Goal: Check status: Check status

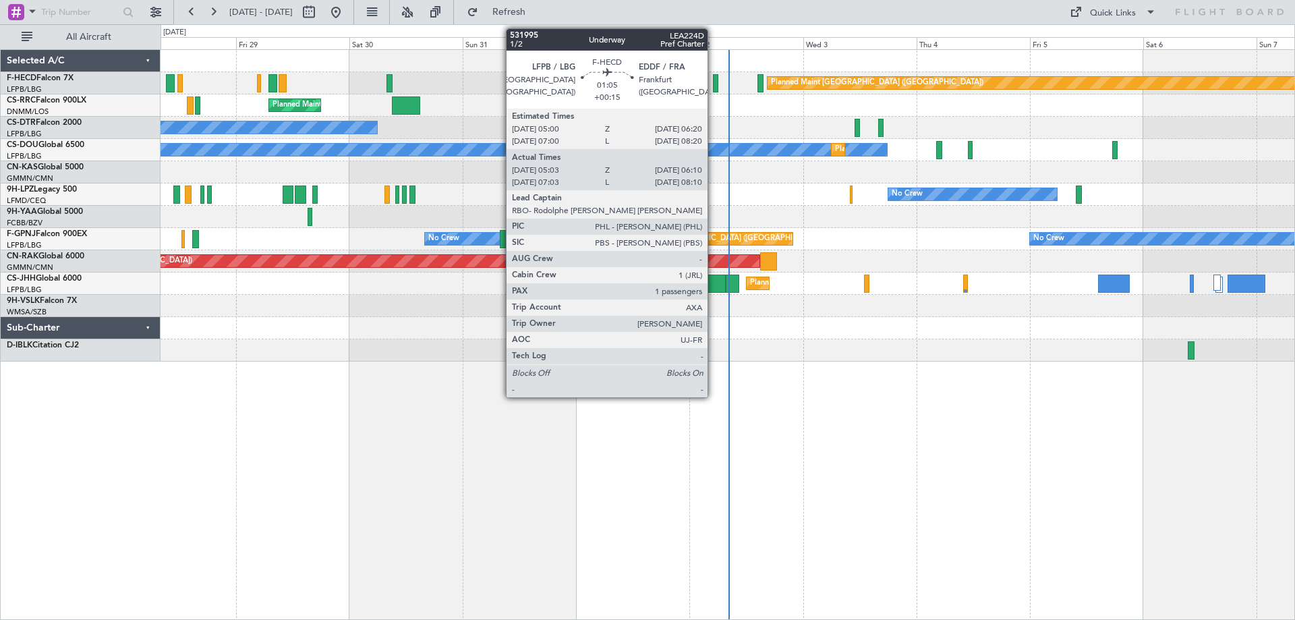
click at [714, 91] on div at bounding box center [715, 83] width 5 height 18
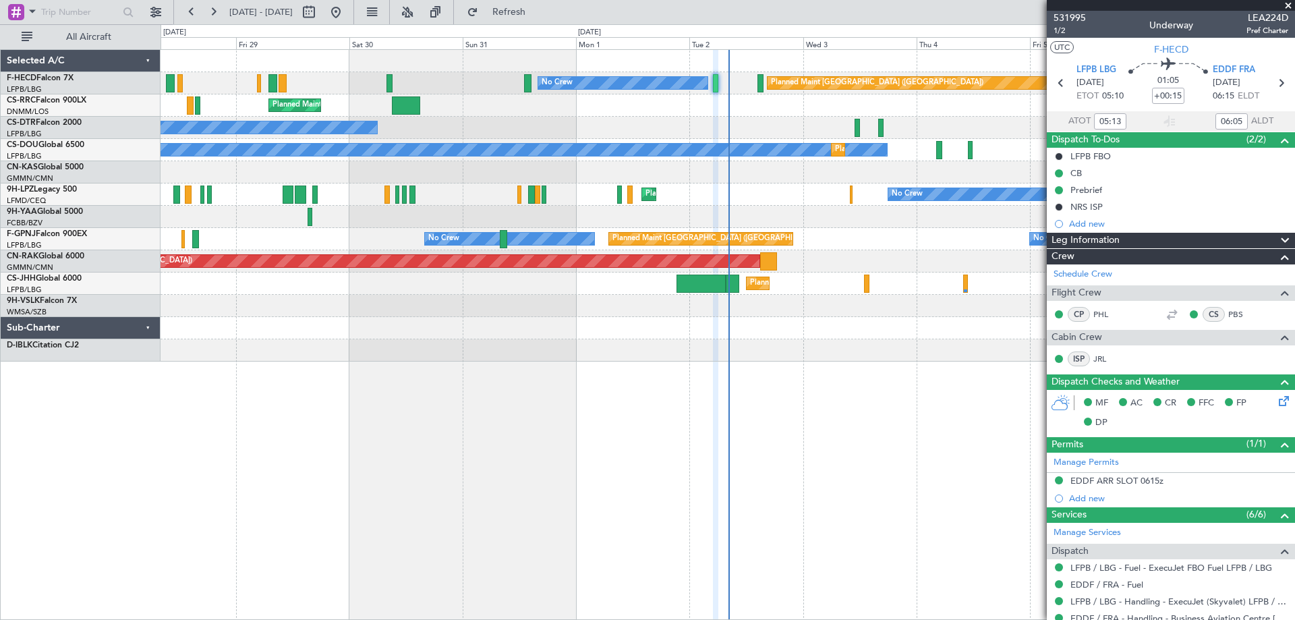
click at [1281, 7] on span at bounding box center [1287, 6] width 13 height 12
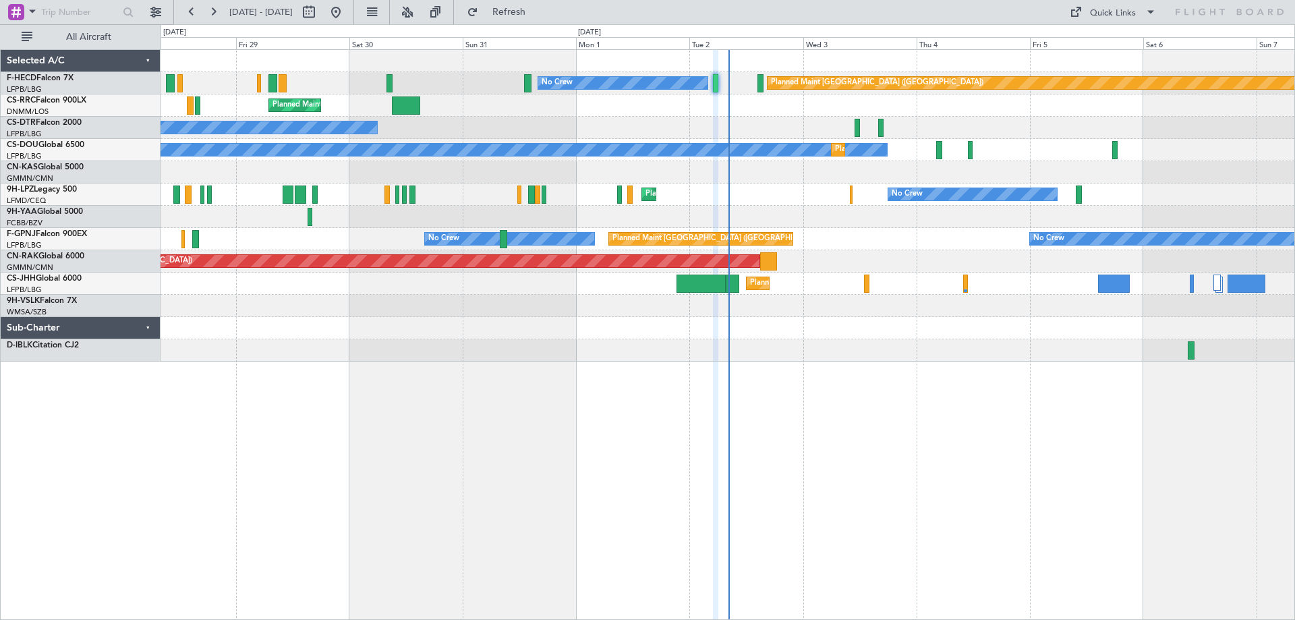
type input "0"
click at [762, 109] on div "Planned Maint [GEOGRAPHIC_DATA] ([GEOGRAPHIC_DATA]) Planned Maint [GEOGRAPHIC_D…" at bounding box center [728, 105] width 1134 height 22
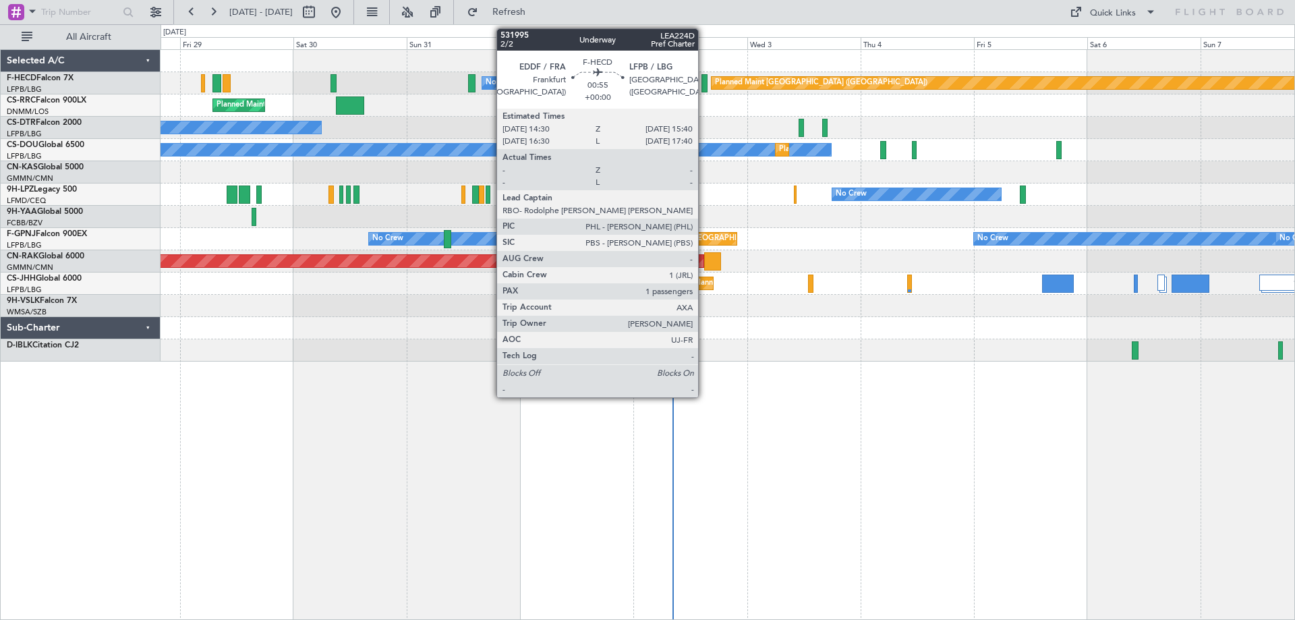
click at [704, 83] on div at bounding box center [704, 83] width 6 height 18
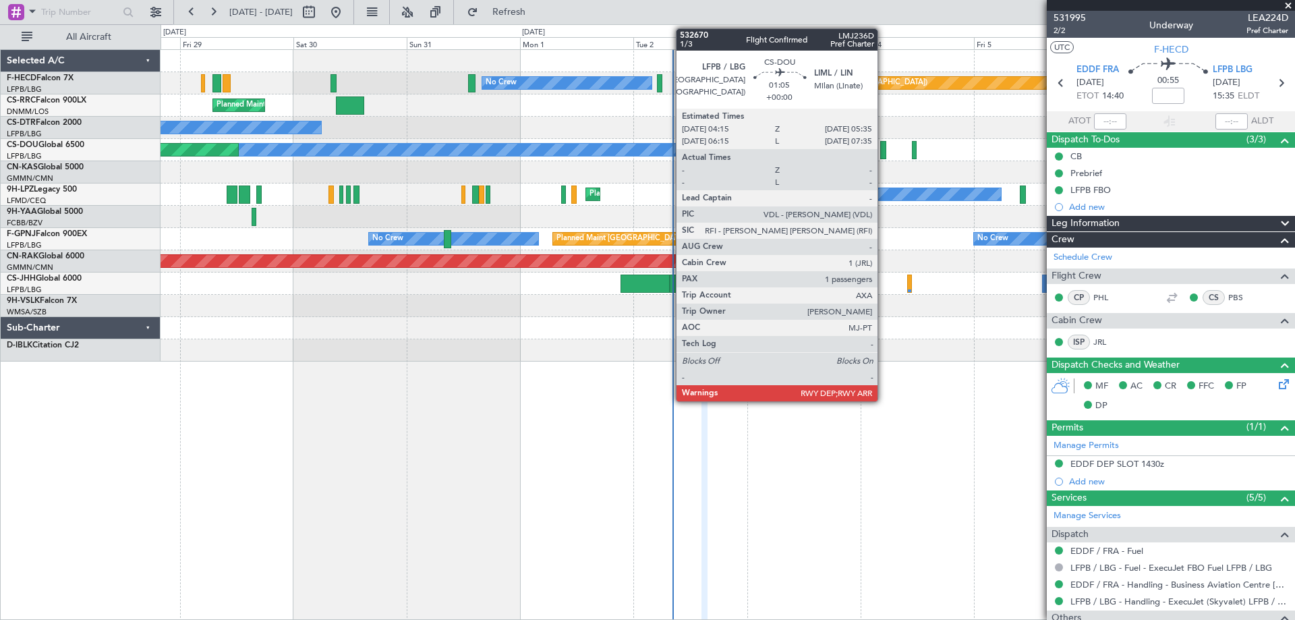
click at [883, 158] on div at bounding box center [883, 150] width 7 height 18
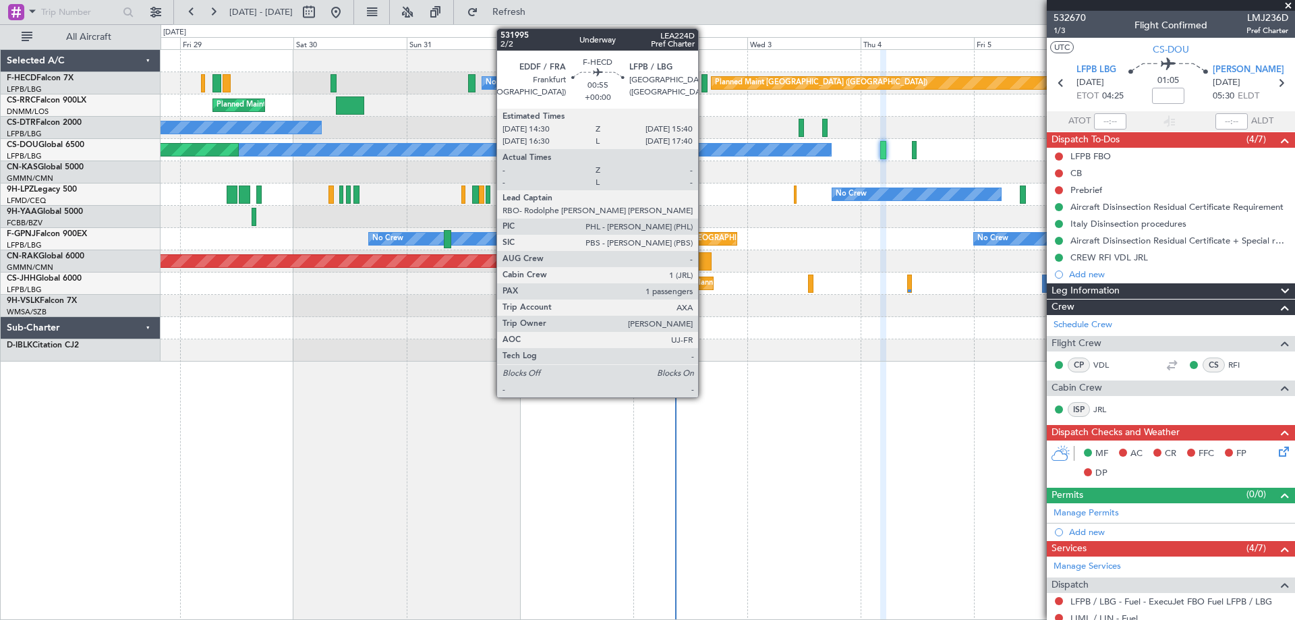
click at [704, 82] on div at bounding box center [704, 83] width 6 height 18
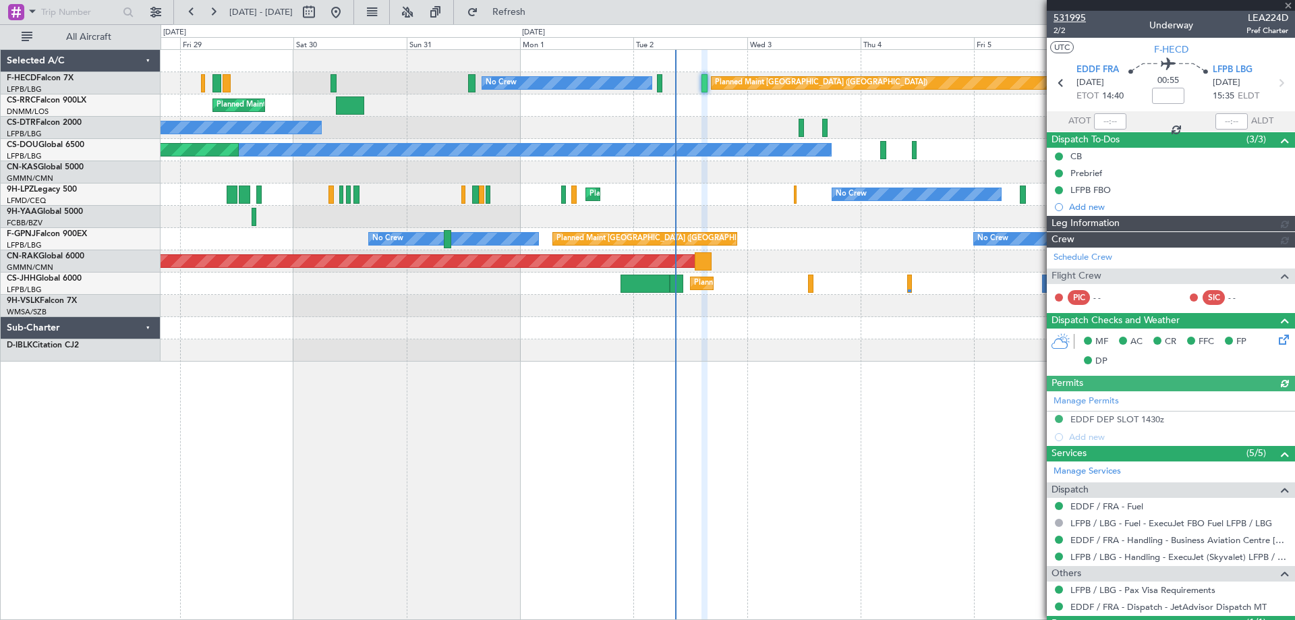
click at [1075, 21] on span "531995" at bounding box center [1069, 18] width 32 height 14
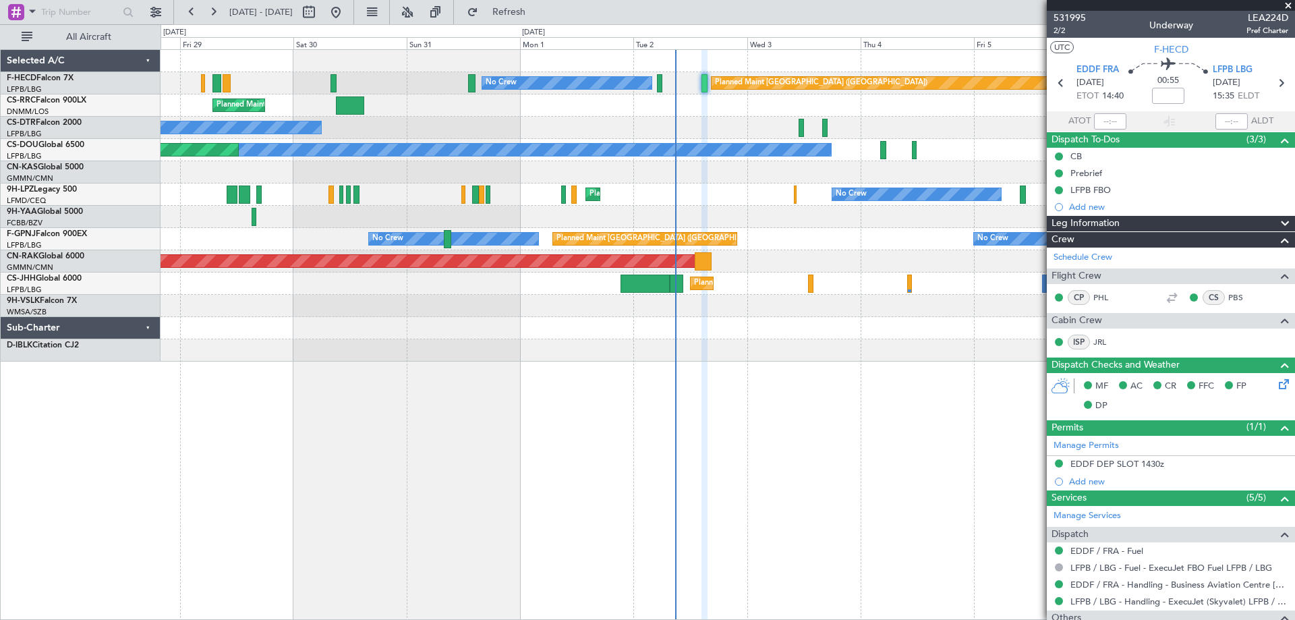
click at [1285, 5] on span at bounding box center [1287, 6] width 13 height 12
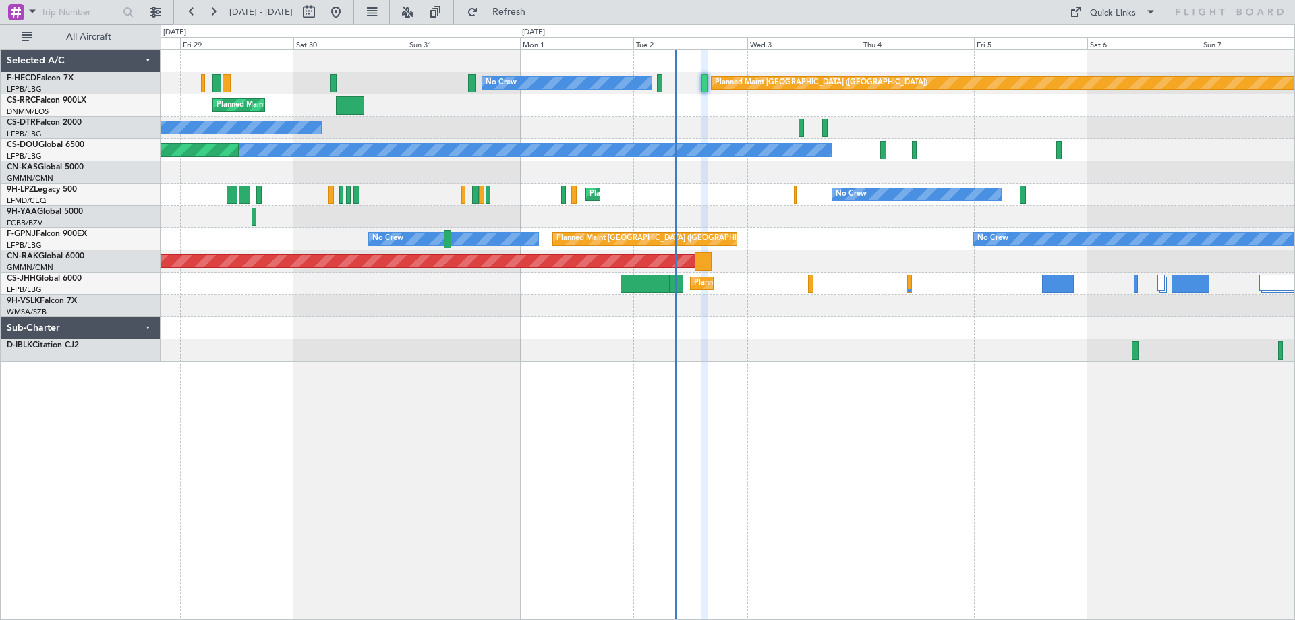
type input "0"
click at [722, 211] on div "Planned Maint [GEOGRAPHIC_DATA] ([GEOGRAPHIC_DATA]) No Crew Planned Maint [GEOG…" at bounding box center [728, 206] width 1134 height 312
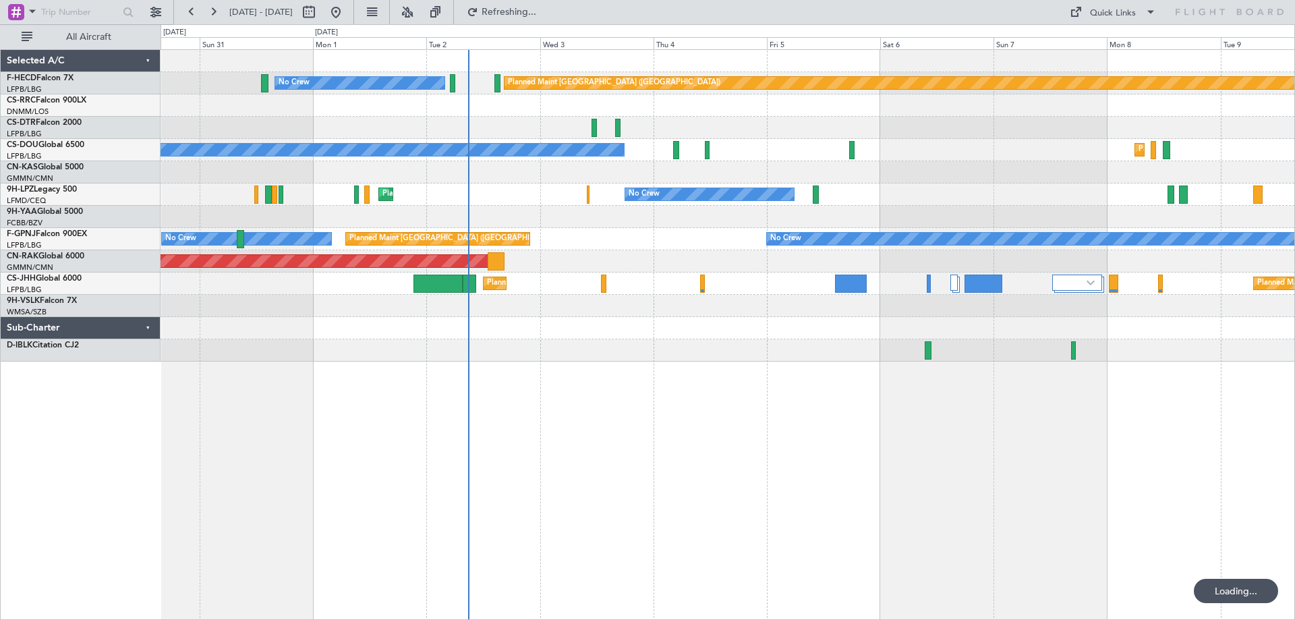
click at [722, 246] on div "Planned Maint [GEOGRAPHIC_DATA] ([GEOGRAPHIC_DATA]) No Crew Planned Maint [GEOG…" at bounding box center [728, 206] width 1134 height 312
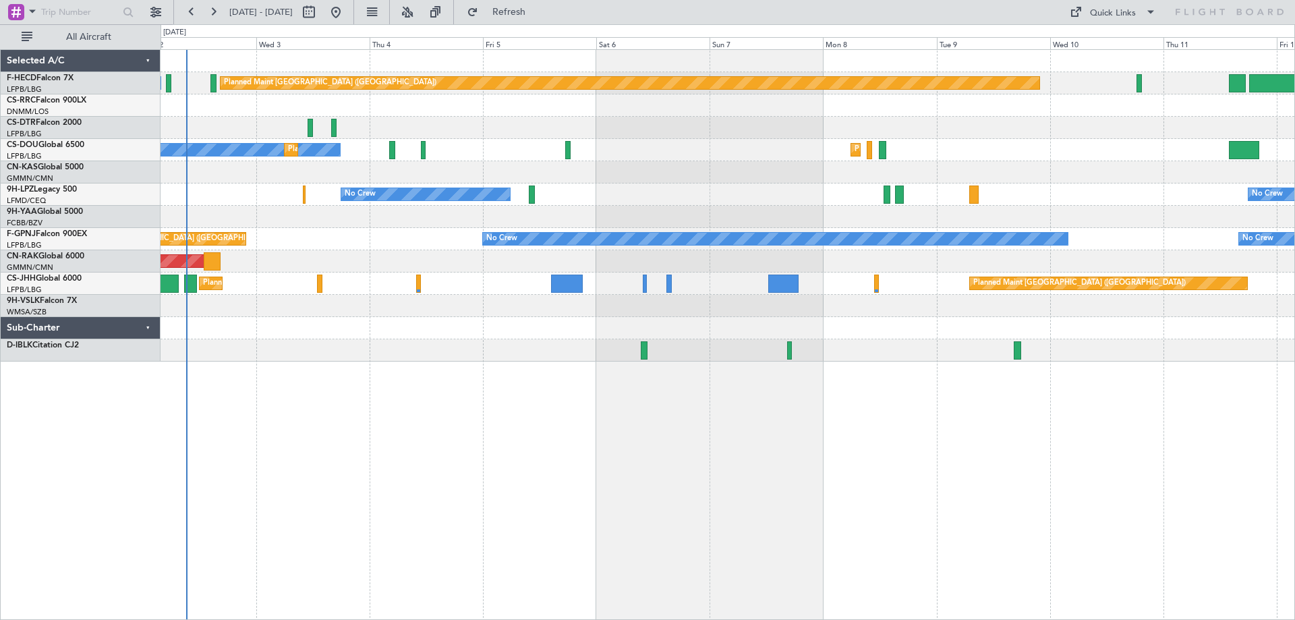
click at [697, 185] on div "Planned Maint [GEOGRAPHIC_DATA] ([GEOGRAPHIC_DATA]) No Crew Planned Maint [GEOG…" at bounding box center [728, 206] width 1134 height 312
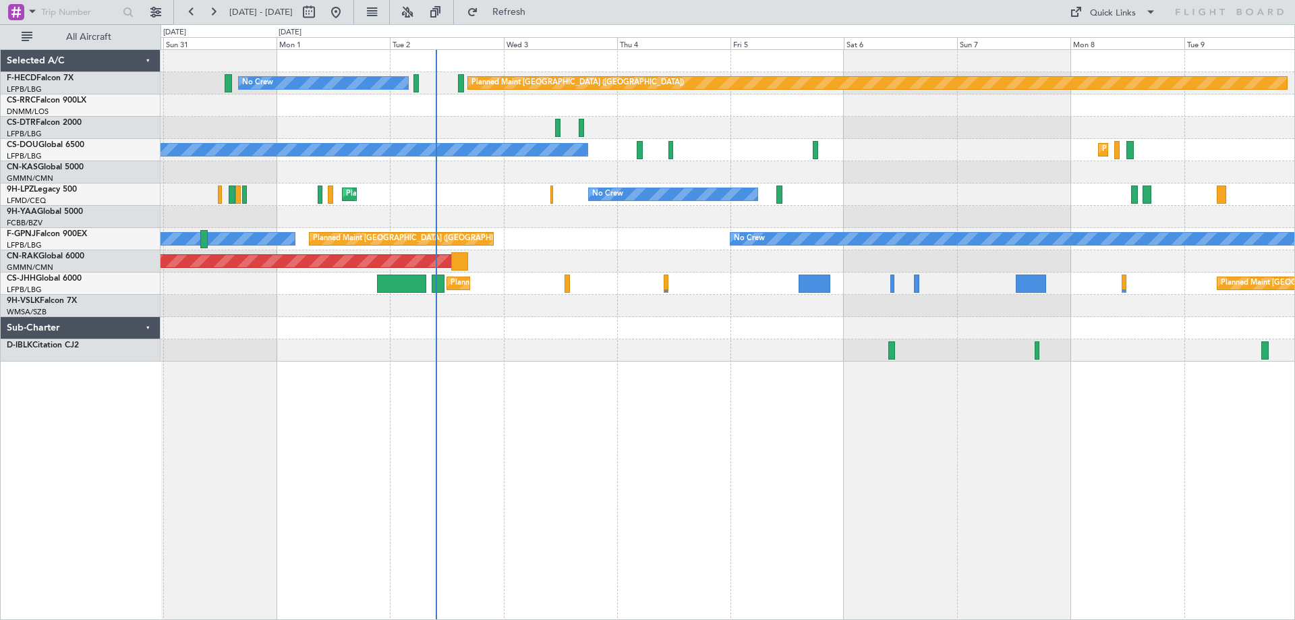
click at [536, 150] on div "Planned Maint [GEOGRAPHIC_DATA] ([GEOGRAPHIC_DATA]) No Crew Planned Maint [GEOG…" at bounding box center [728, 206] width 1134 height 312
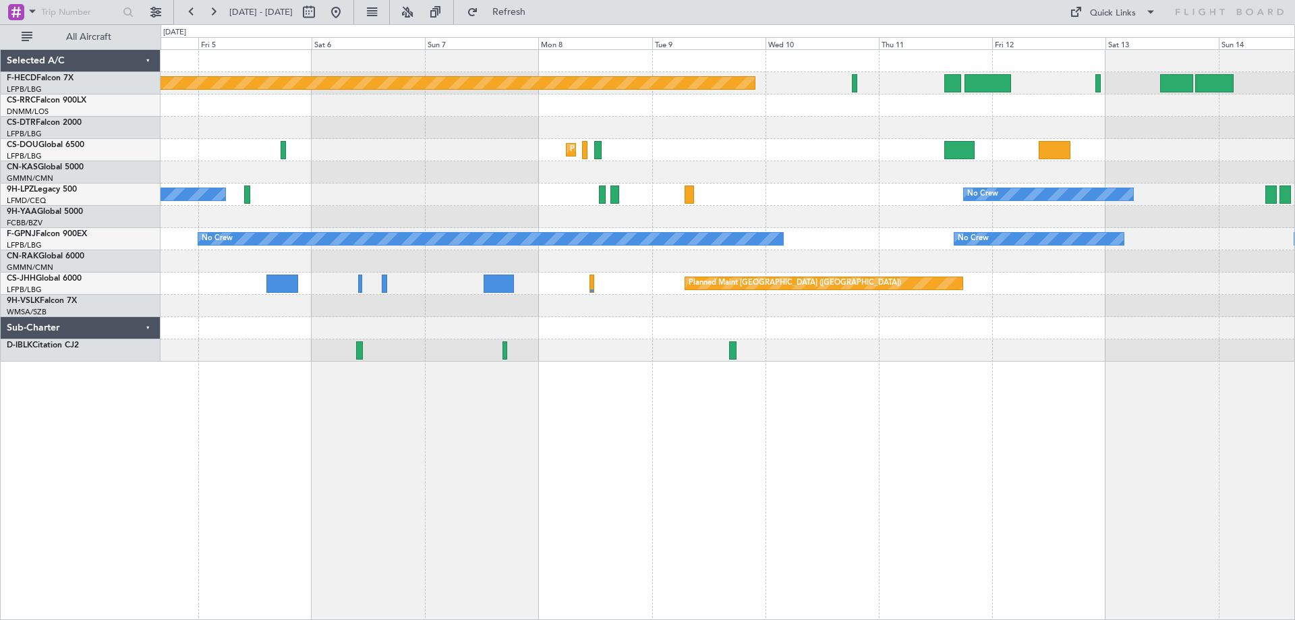
click at [376, 218] on div at bounding box center [728, 217] width 1134 height 22
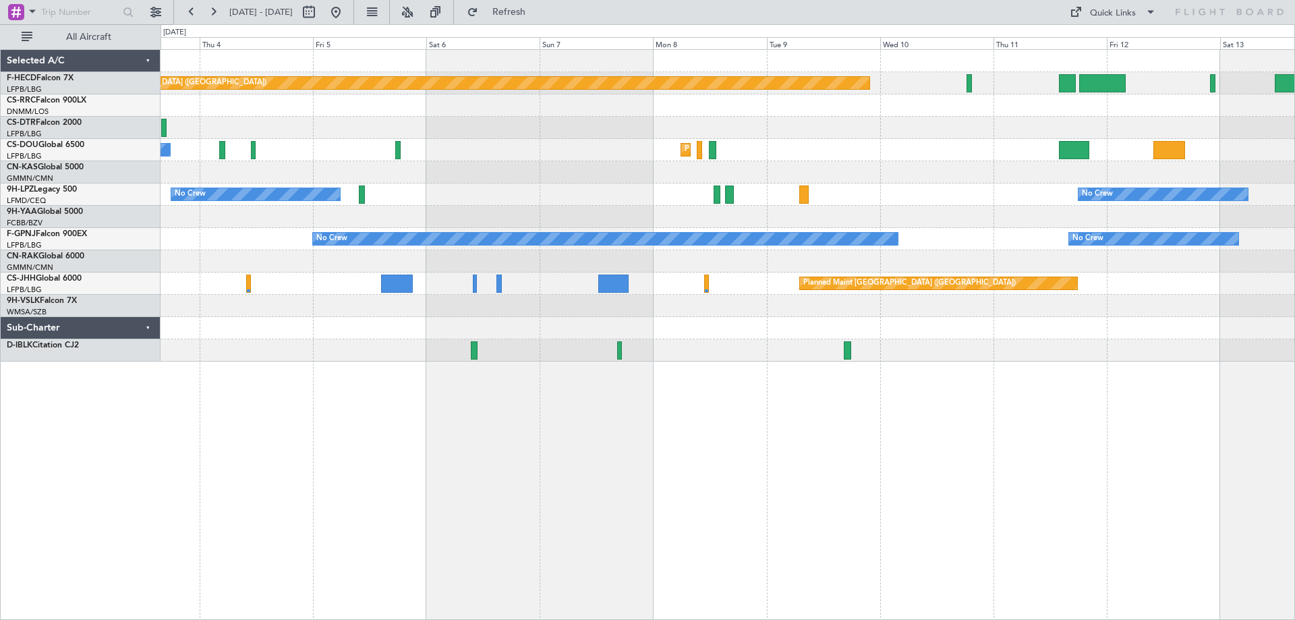
click at [771, 191] on div "Planned Maint [GEOGRAPHIC_DATA] ([GEOGRAPHIC_DATA]) No Crew Planned Maint [GEOG…" at bounding box center [728, 206] width 1134 height 312
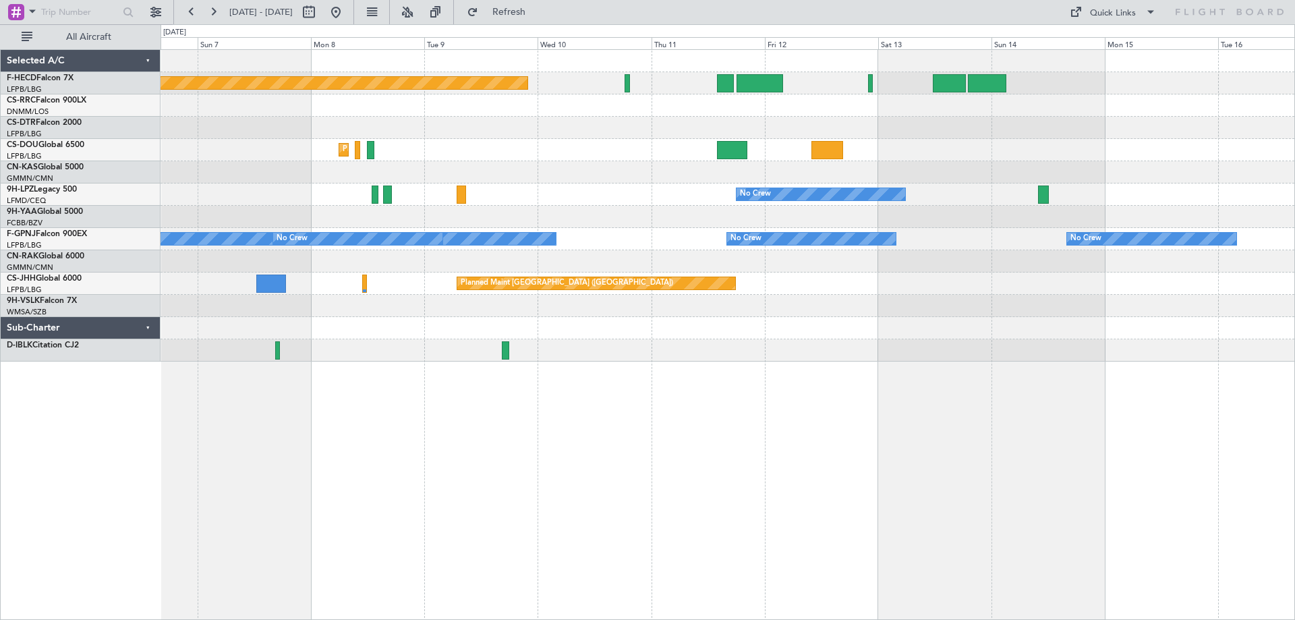
click at [0, 283] on html "28 Aug 2025 - 07 Sep 2025 Refresh Quick Links All Aircraft Planned Maint Paris …" at bounding box center [647, 310] width 1295 height 620
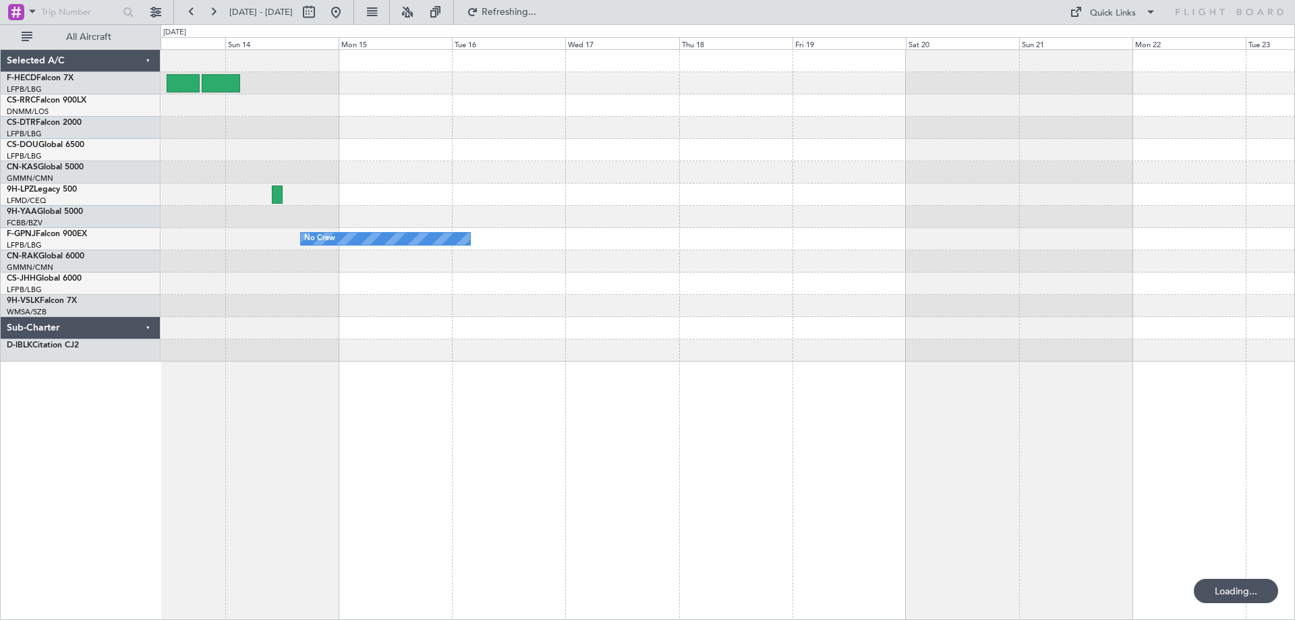
click at [0, 278] on html "06 Sep 2025 - 16 Sep 2025 Refreshing... Quick Links All Aircraft No Crew No Cre…" at bounding box center [647, 310] width 1295 height 620
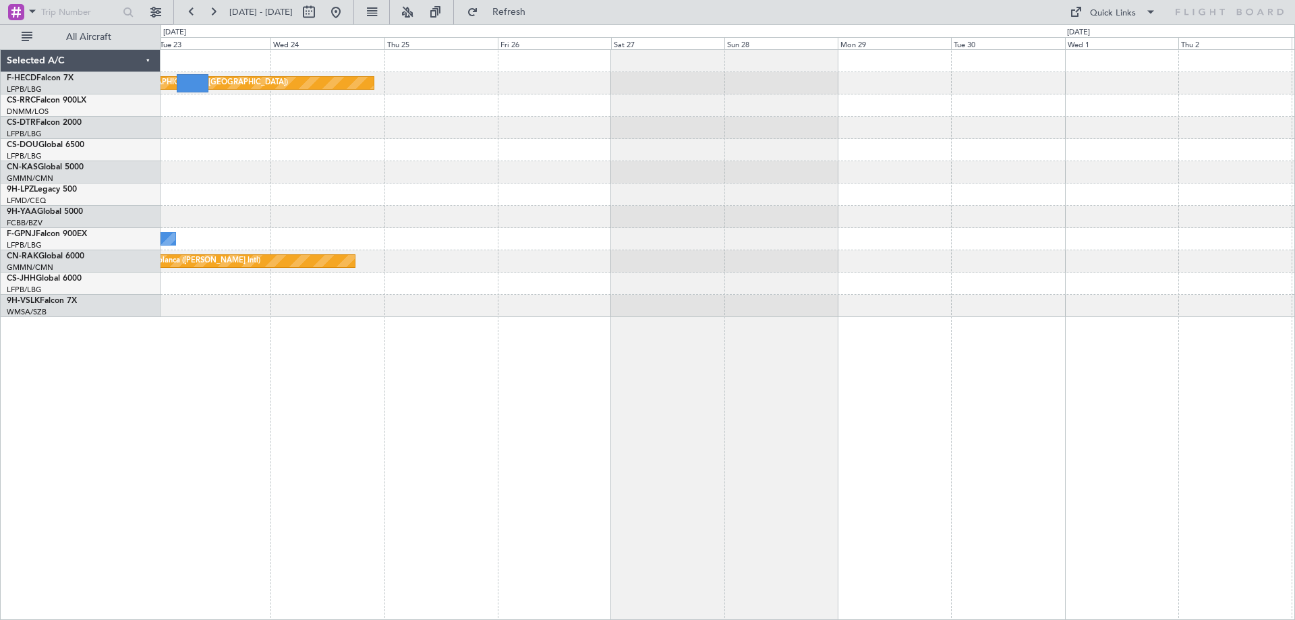
click at [234, 219] on div "Planned Maint Paris (Le Bourget) No Crew Planned Maint Paris (Le Bourget) No Cr…" at bounding box center [728, 183] width 1134 height 267
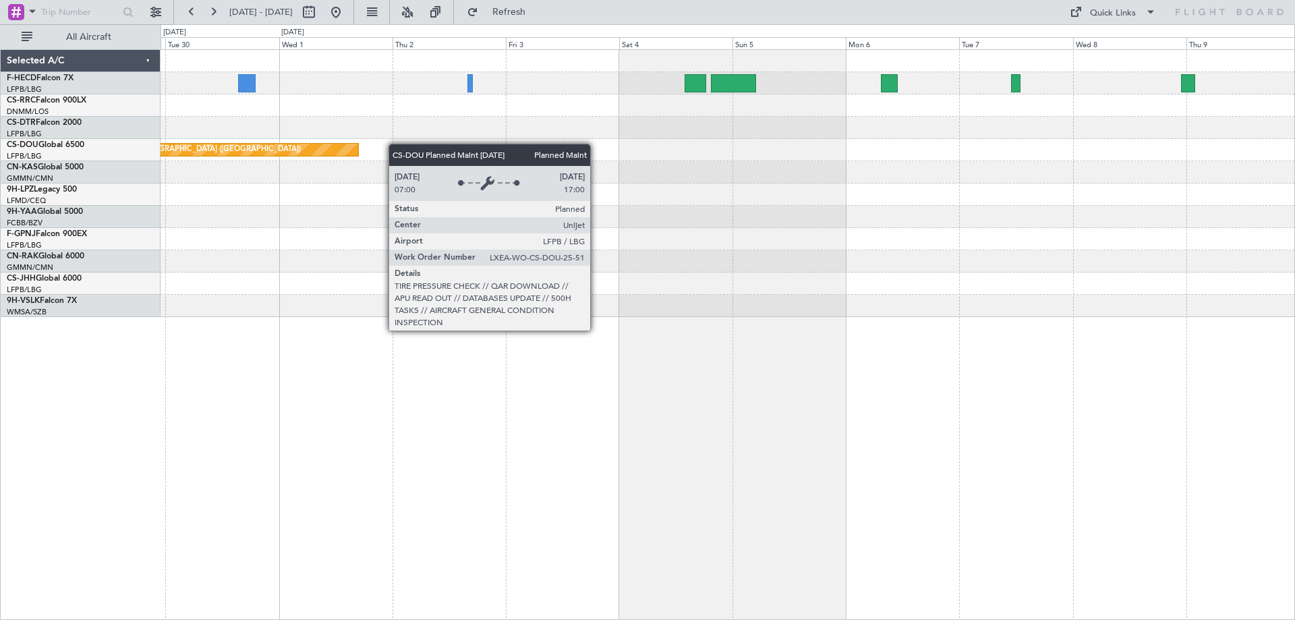
click at [341, 144] on div "Planned Maint [GEOGRAPHIC_DATA] ([GEOGRAPHIC_DATA])" at bounding box center [728, 183] width 1134 height 267
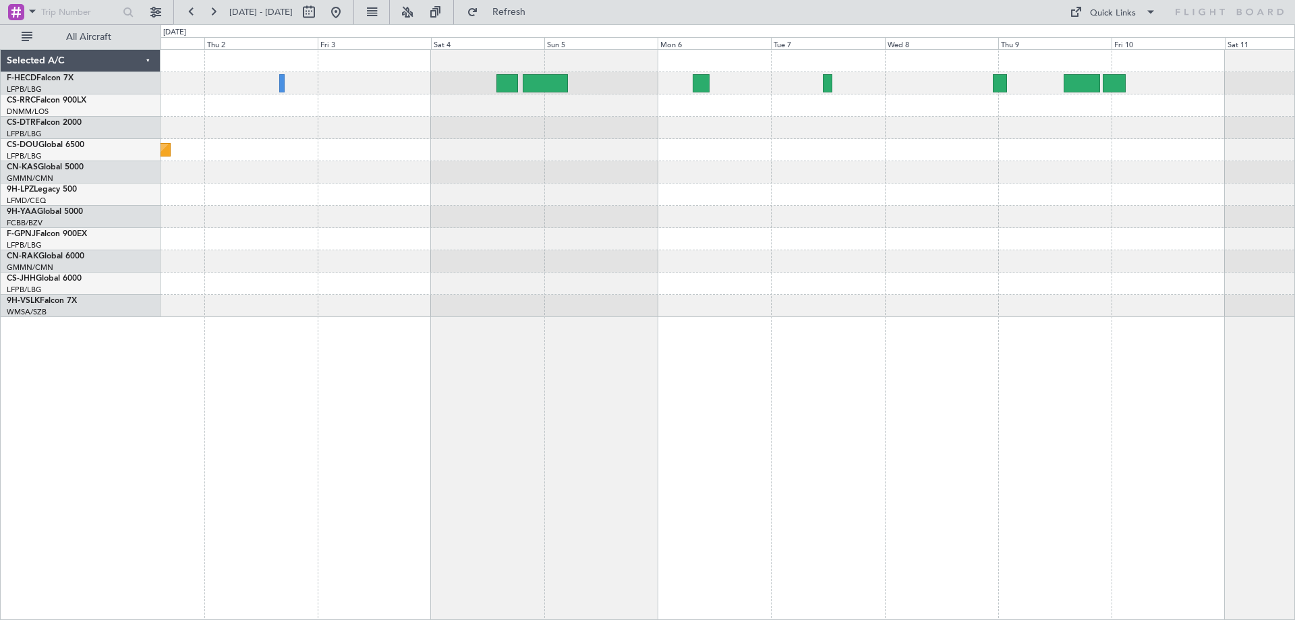
click at [755, 182] on div "Planned Maint [GEOGRAPHIC_DATA] ([GEOGRAPHIC_DATA])" at bounding box center [728, 183] width 1134 height 267
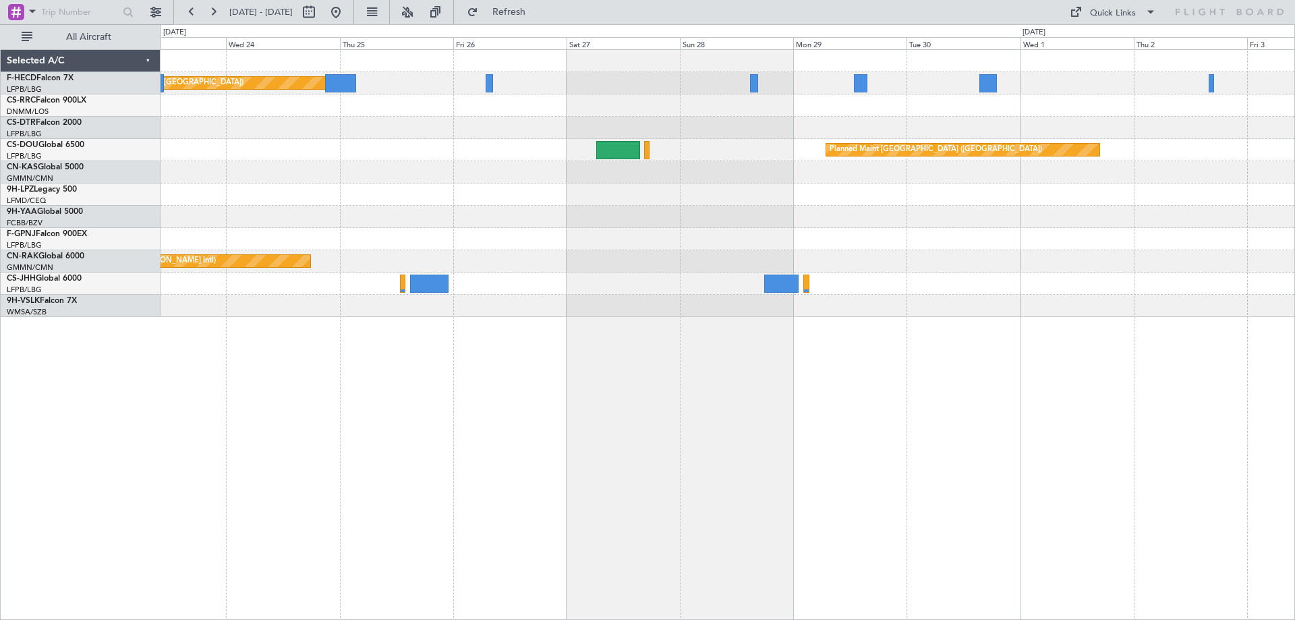
click at [1294, 220] on div "Planned Maint Paris (Le Bourget) No Crew Planned Maint Paris (Le Bourget) Plann…" at bounding box center [647, 322] width 1295 height 596
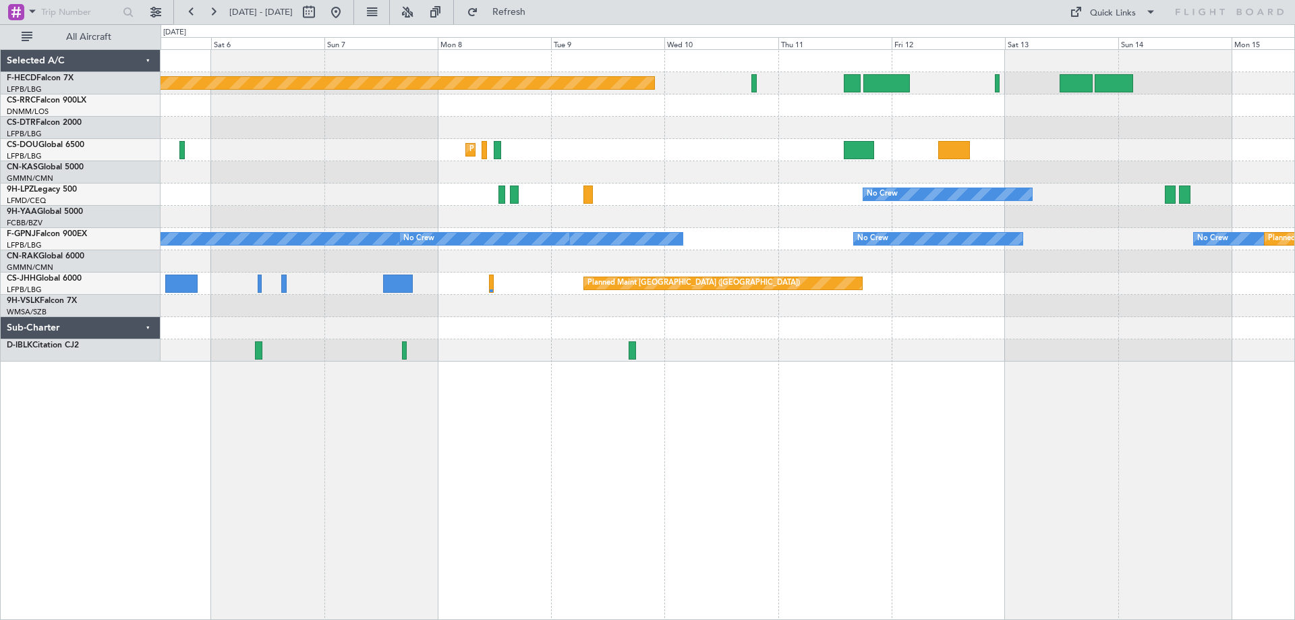
click at [359, 223] on div "Planned Maint Paris (Le Bourget) Planned Maint Paris (Le Bourget) Planned Maint…" at bounding box center [728, 206] width 1134 height 312
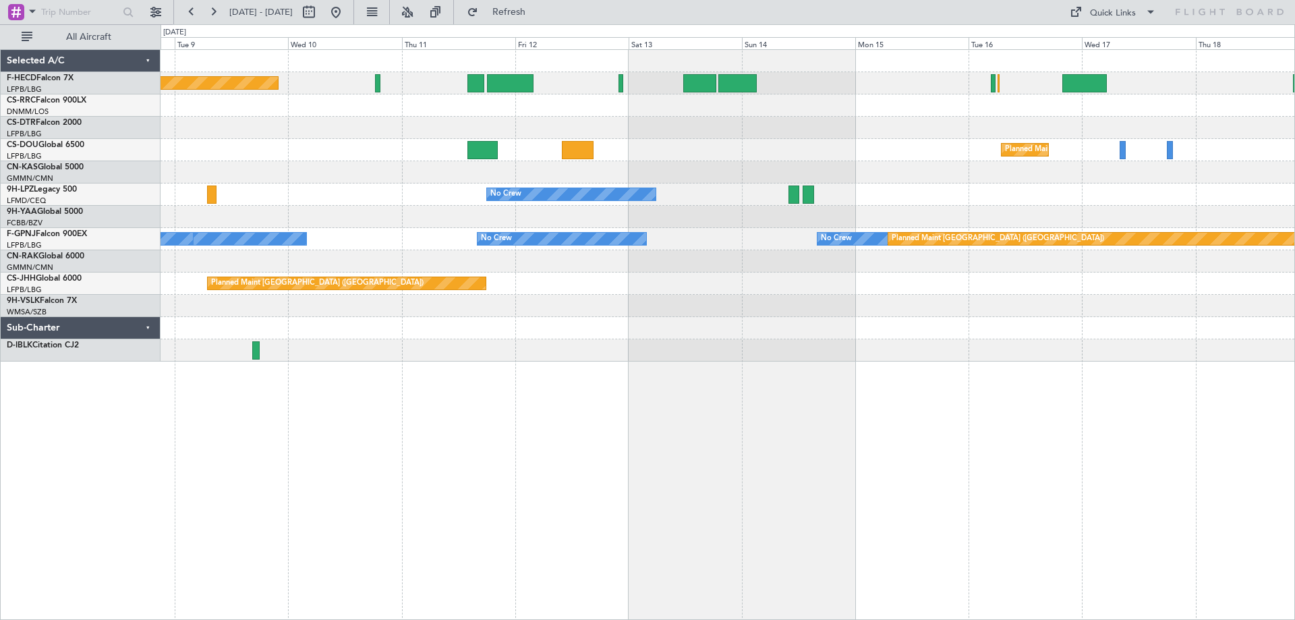
click at [617, 159] on div "Planned Maint Paris (Le Bourget) No Crew Planned Maint Paris (Le Bourget) Plann…" at bounding box center [728, 206] width 1134 height 312
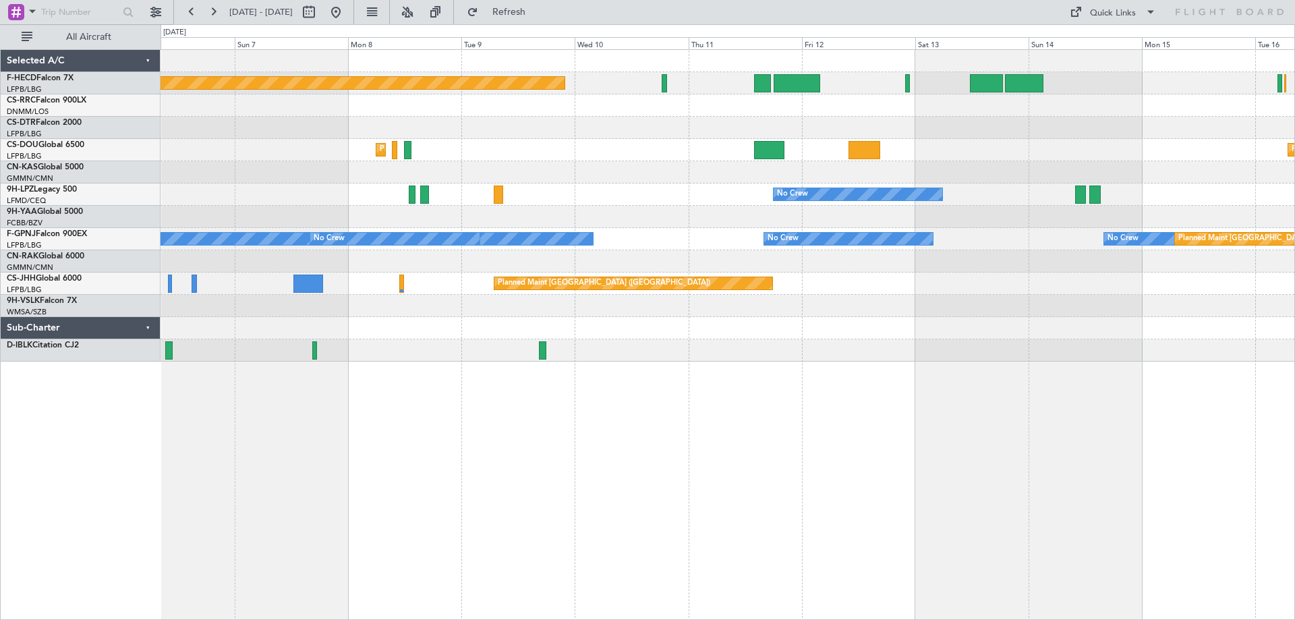
click at [625, 322] on div "Planned Maint Paris (Le Bourget) Planned Maint Paris (Le Bourget) Planned Maint…" at bounding box center [728, 206] width 1134 height 312
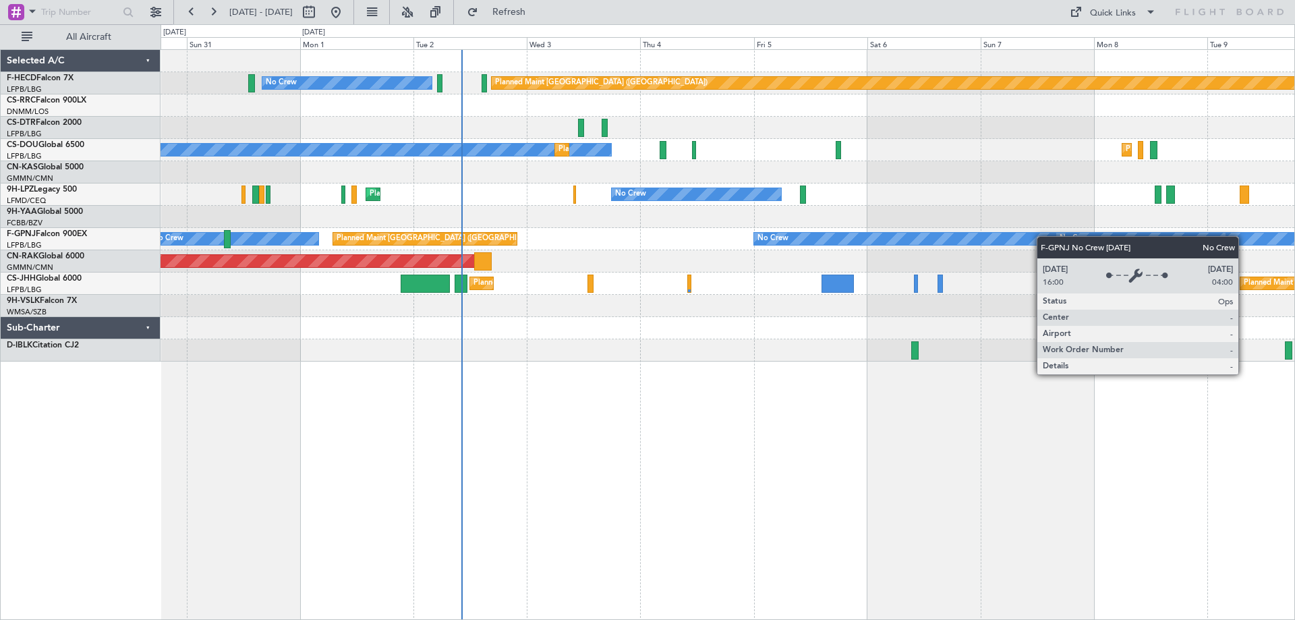
click at [1140, 231] on div "Planned Maint Paris (Le Bourget) No Crew Planned Maint Paris (Le Bourget) No Cr…" at bounding box center [728, 206] width 1134 height 312
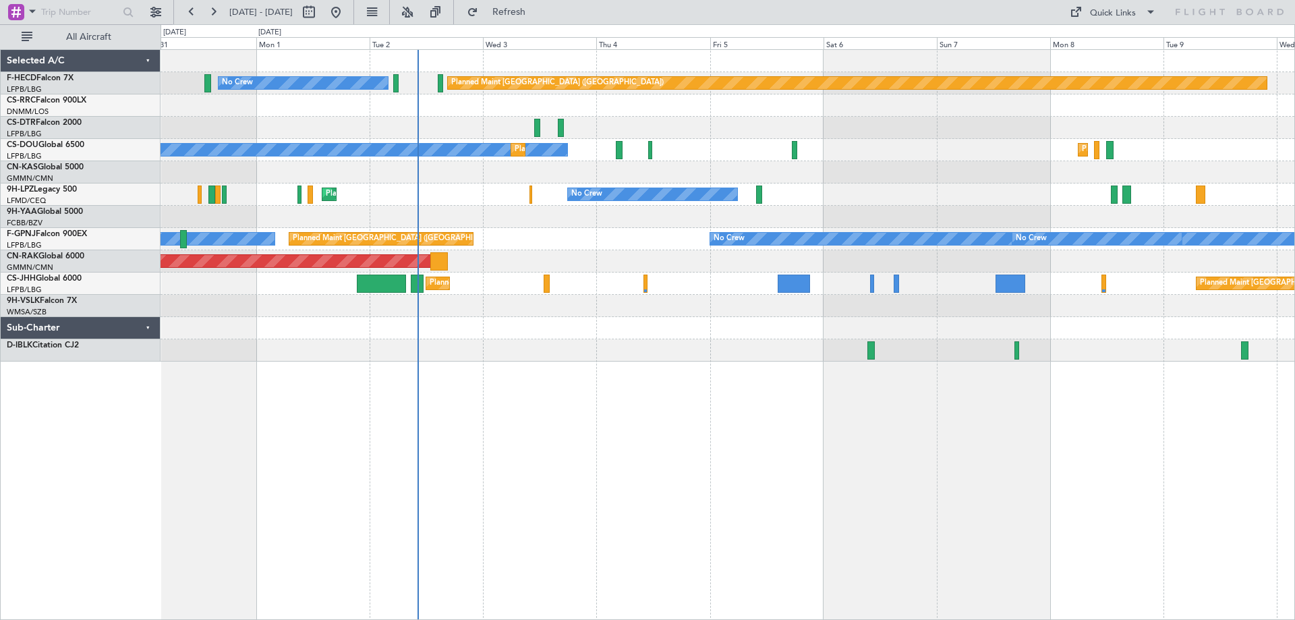
click at [567, 341] on div "Planned Maint Paris (Le Bourget) No Crew Planned Maint Paris (Le Bourget) No Cr…" at bounding box center [728, 206] width 1134 height 312
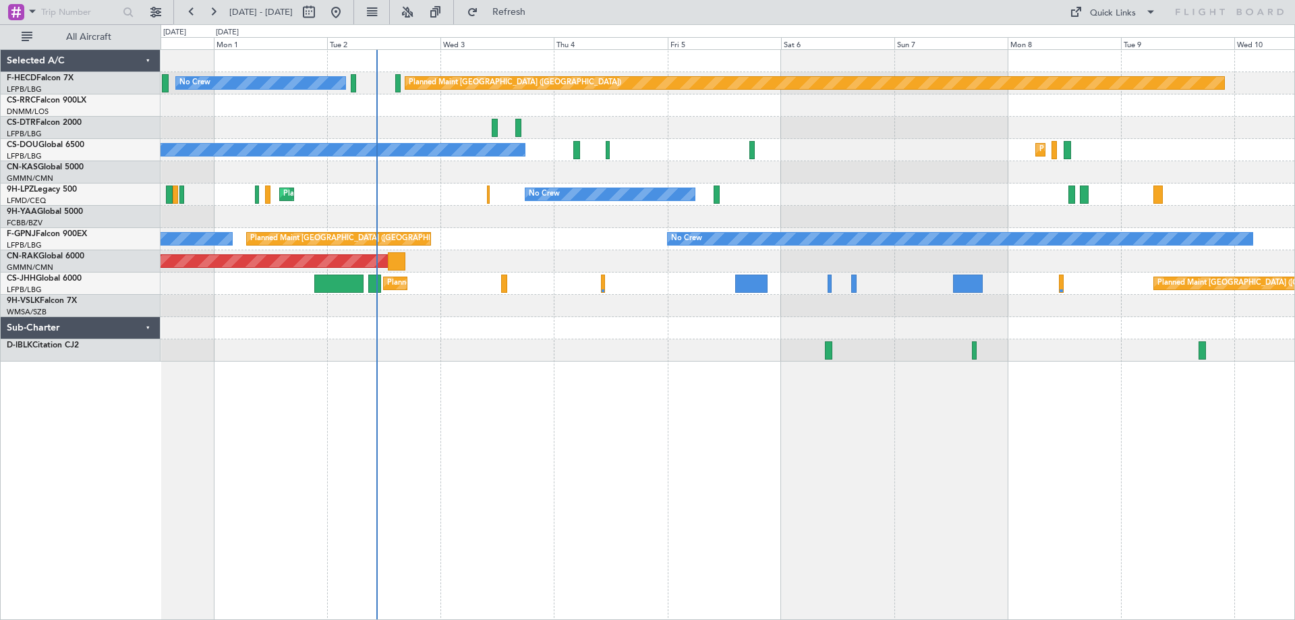
click at [433, 259] on div "Planned Maint Paris (Le Bourget) No Crew Planned Maint Paris (Le Bourget) No Cr…" at bounding box center [728, 206] width 1134 height 312
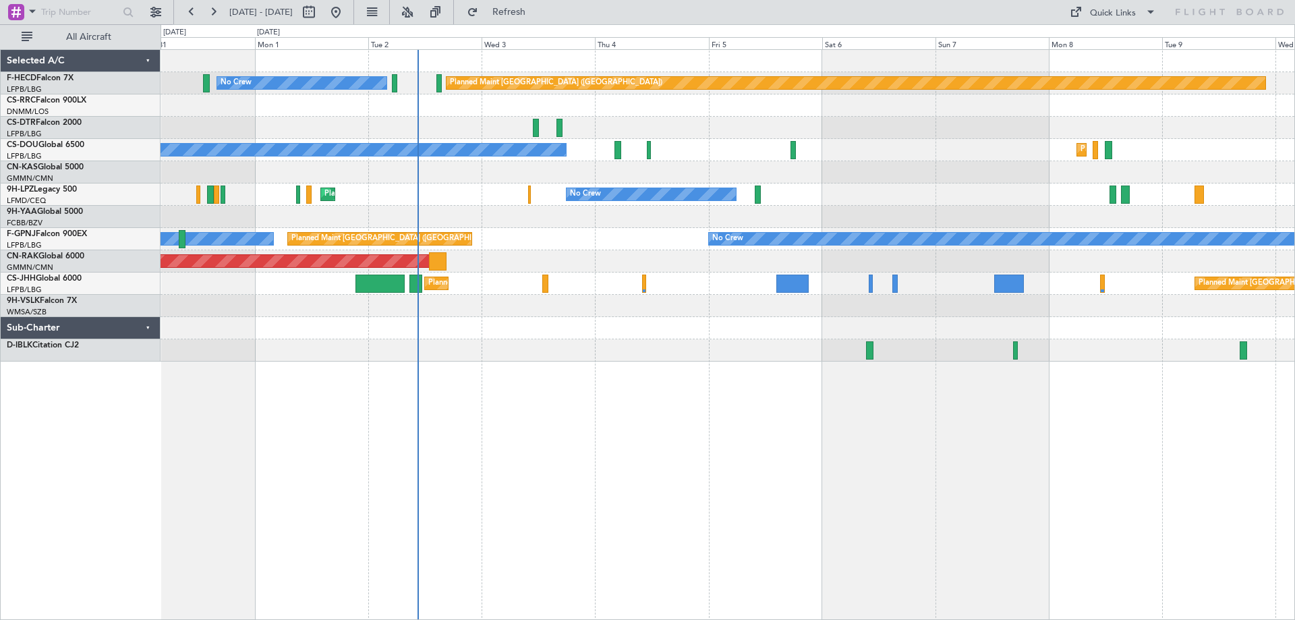
click at [506, 227] on div "Planned Maint Paris (Le Bourget) No Crew Planned Maint Paris (Le Bourget) No Cr…" at bounding box center [728, 206] width 1134 height 312
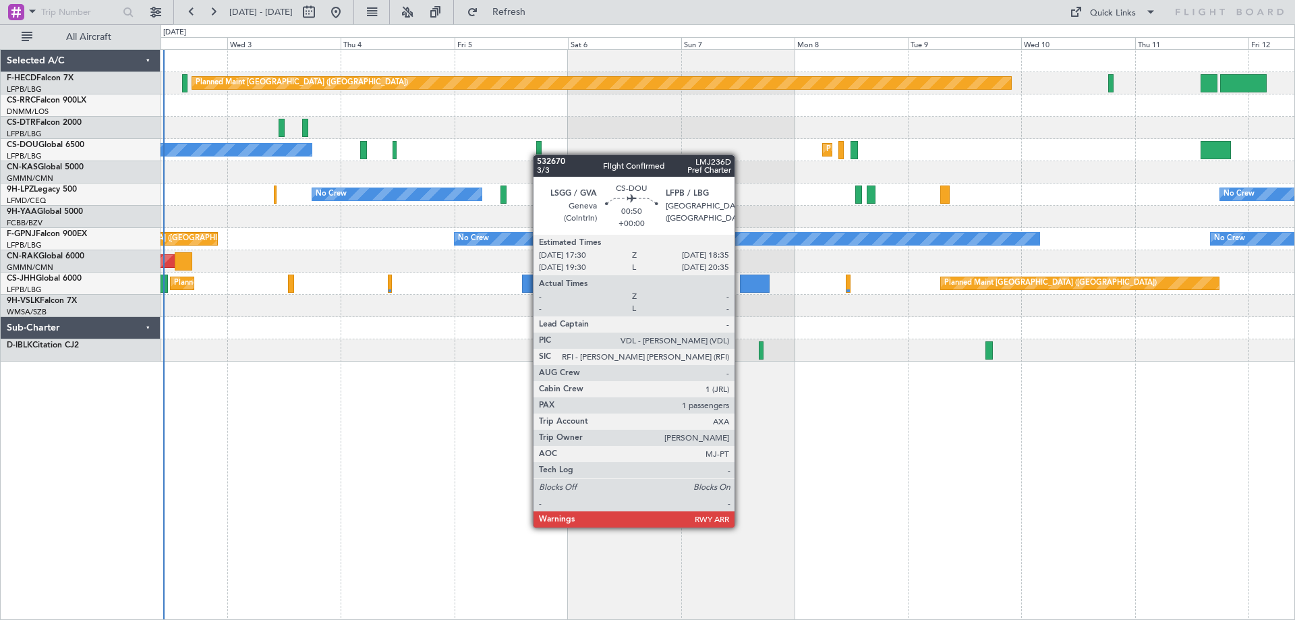
click at [536, 152] on div at bounding box center [538, 150] width 5 height 18
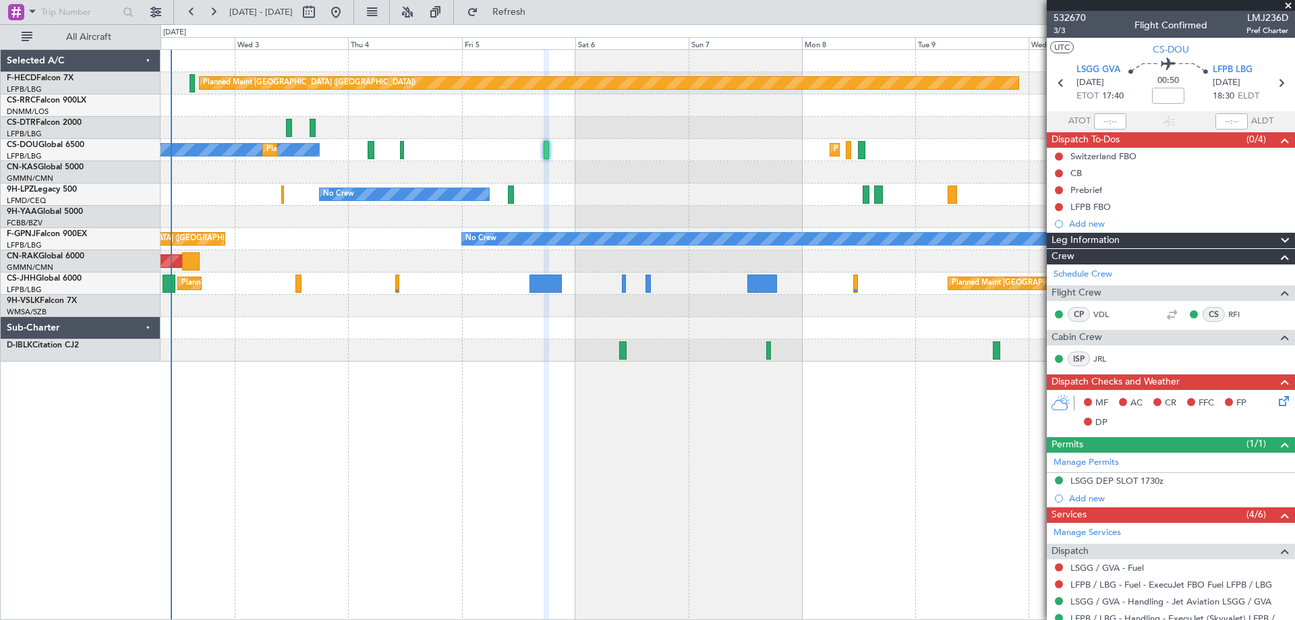
click at [761, 401] on div "Planned Maint Paris (Le Bourget) No Crew Planned Maint Paris (Le Bourget) No Cr…" at bounding box center [728, 334] width 1134 height 571
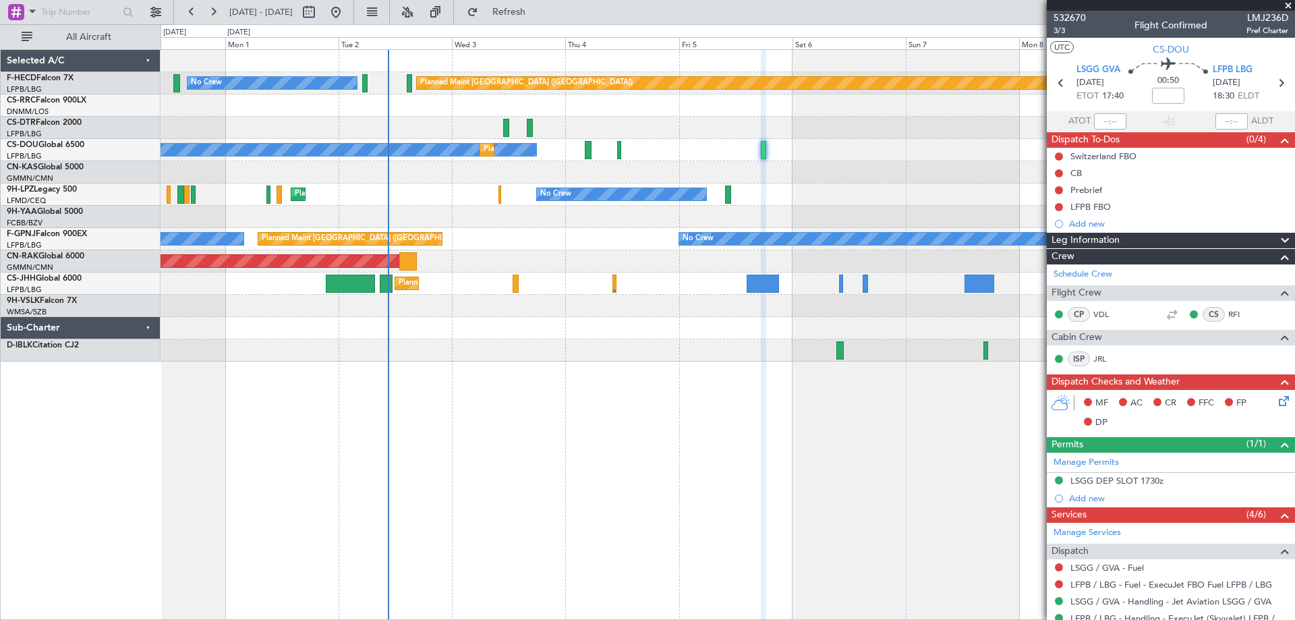
click at [490, 387] on div "Planned Maint Paris (Le Bourget) No Crew Planned Maint Paris (Le Bourget) No Cr…" at bounding box center [728, 334] width 1134 height 571
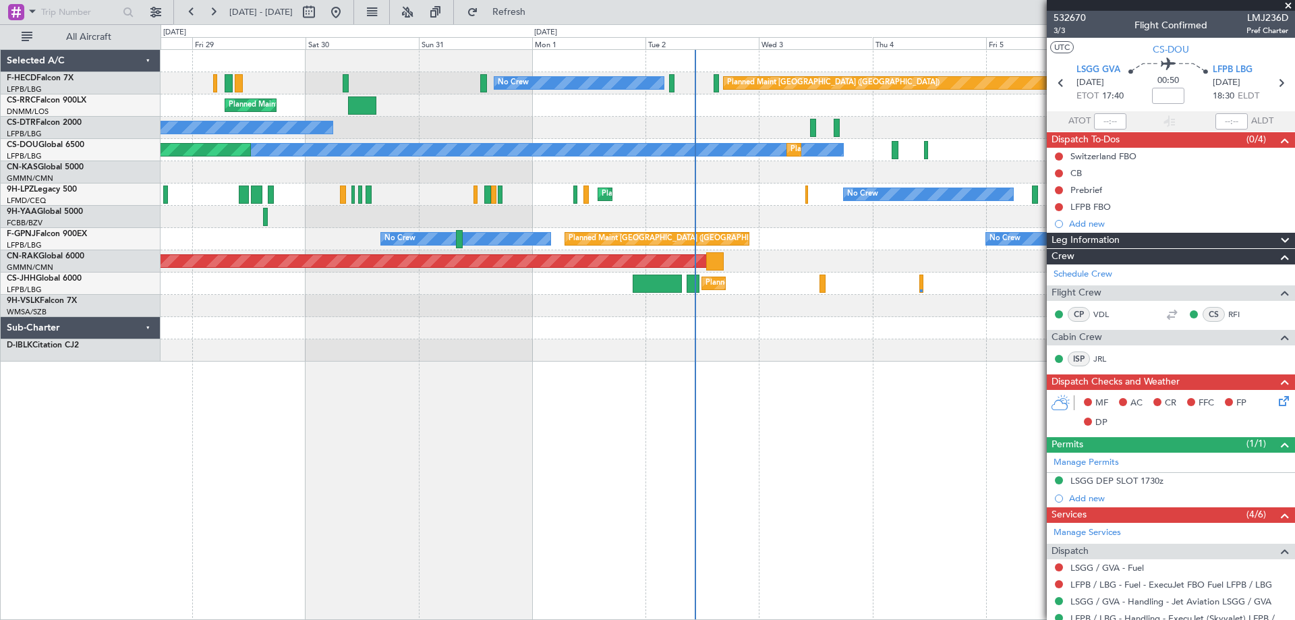
click at [602, 335] on div "Planned Maint Paris (Le Bourget) No Crew No Crew Planned Maint Paris (Le Bourge…" at bounding box center [728, 206] width 1134 height 312
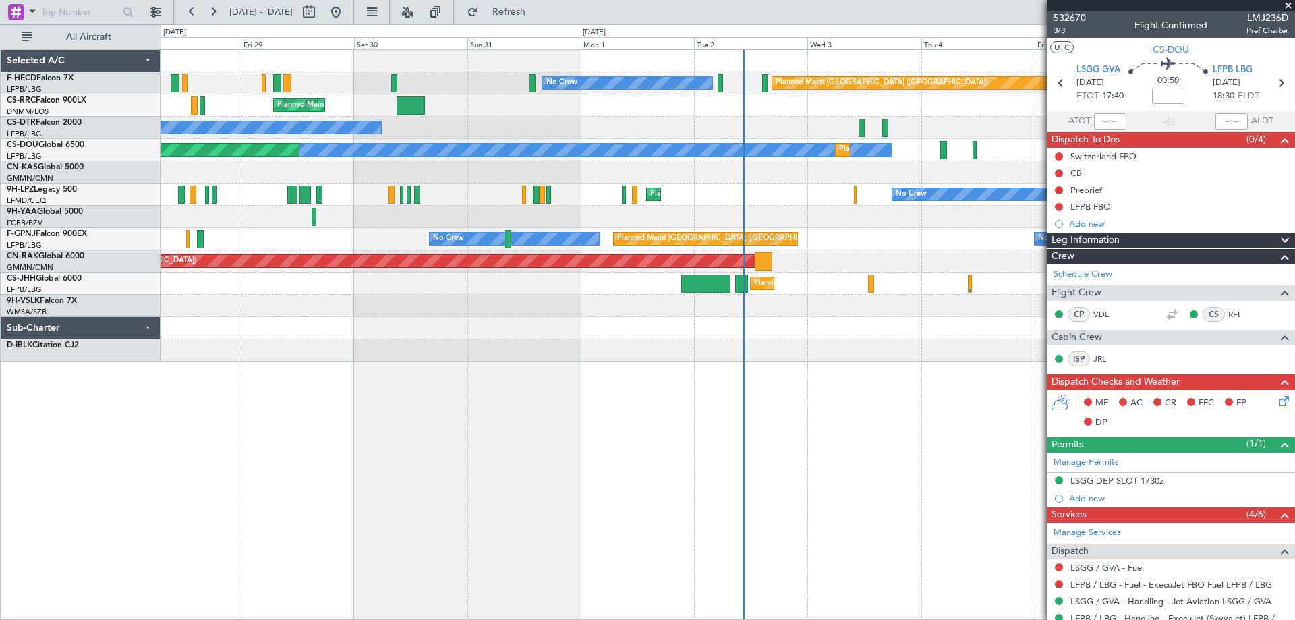
click at [1287, 5] on span at bounding box center [1287, 6] width 13 height 12
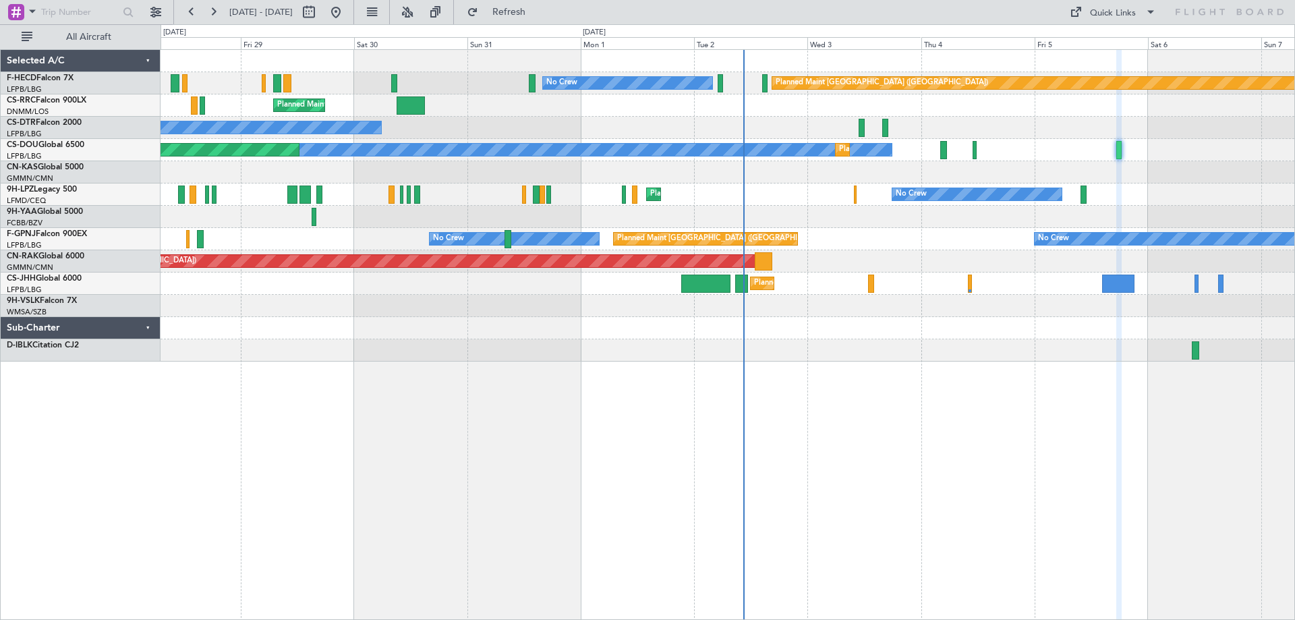
type input "0"
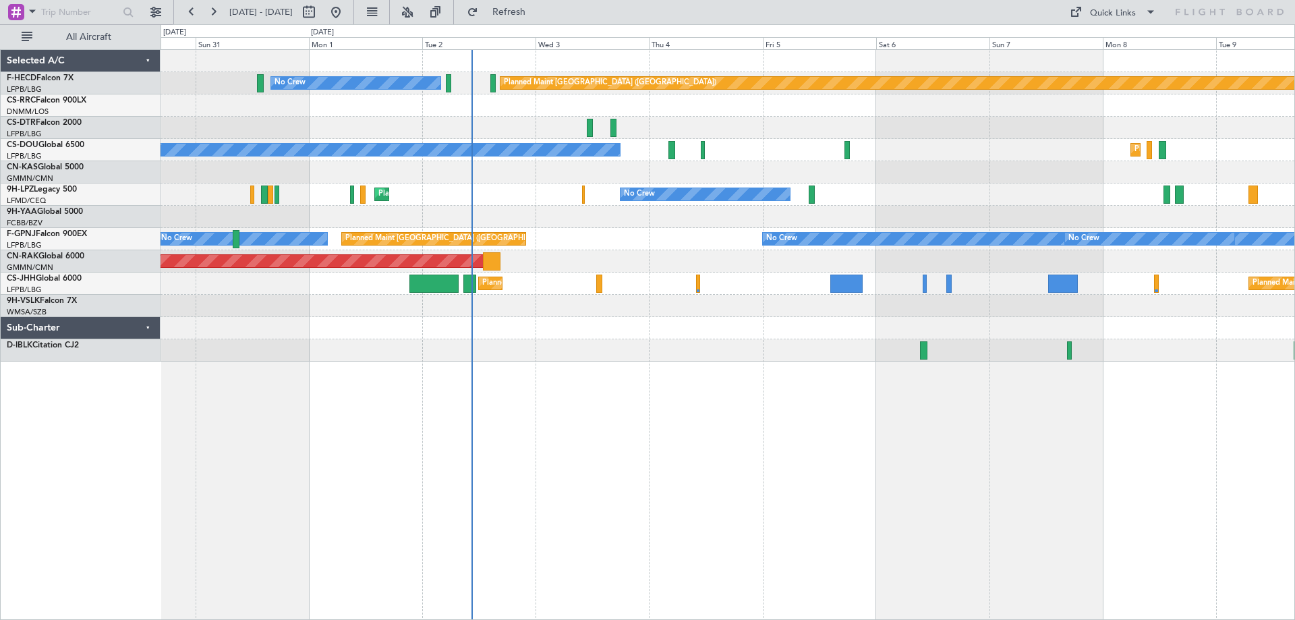
click at [591, 415] on div "Planned Maint Paris (Le Bourget) No Crew Planned Maint Paris (Le Bourget) No Cr…" at bounding box center [728, 334] width 1134 height 571
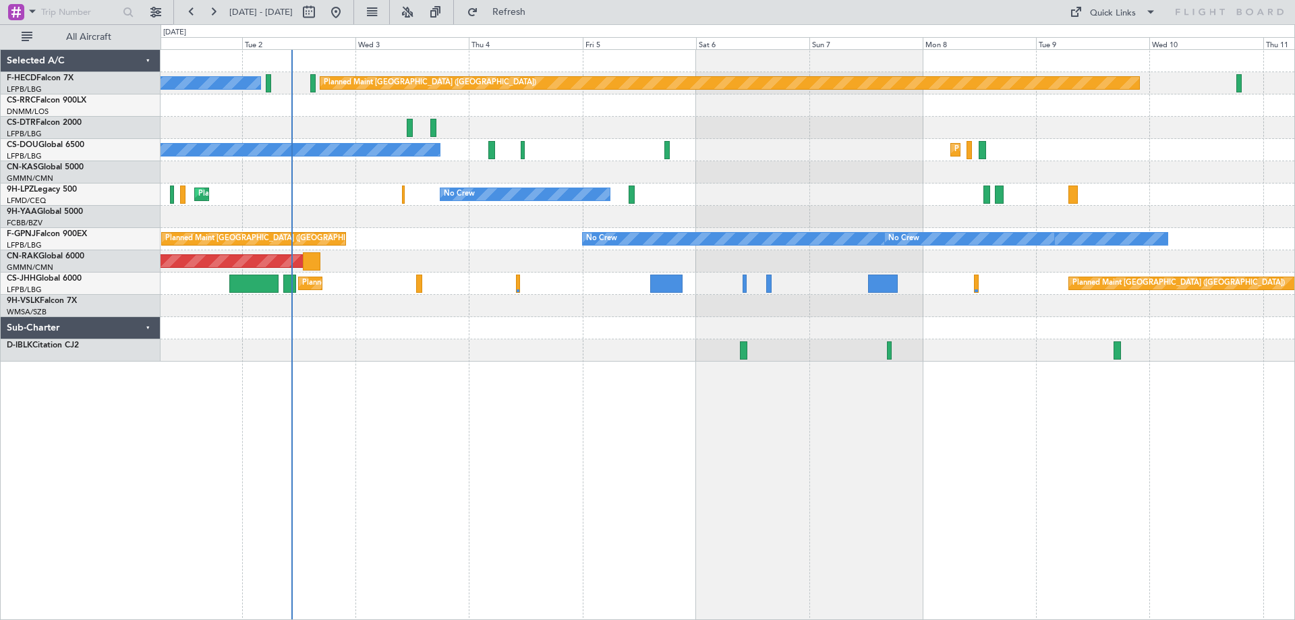
click at [726, 161] on div "Planned Maint Paris (Le Bourget) No Crew No Crew Planned Maint Paris (Le Bourge…" at bounding box center [728, 206] width 1134 height 312
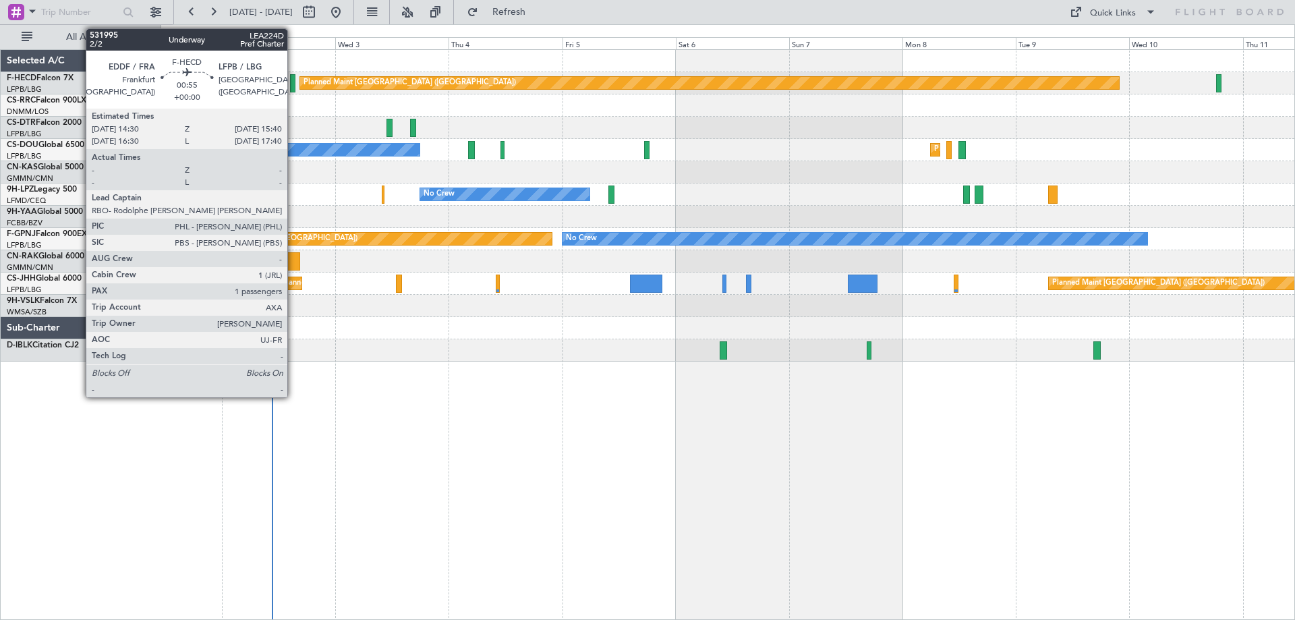
click at [293, 86] on div at bounding box center [293, 83] width 6 height 18
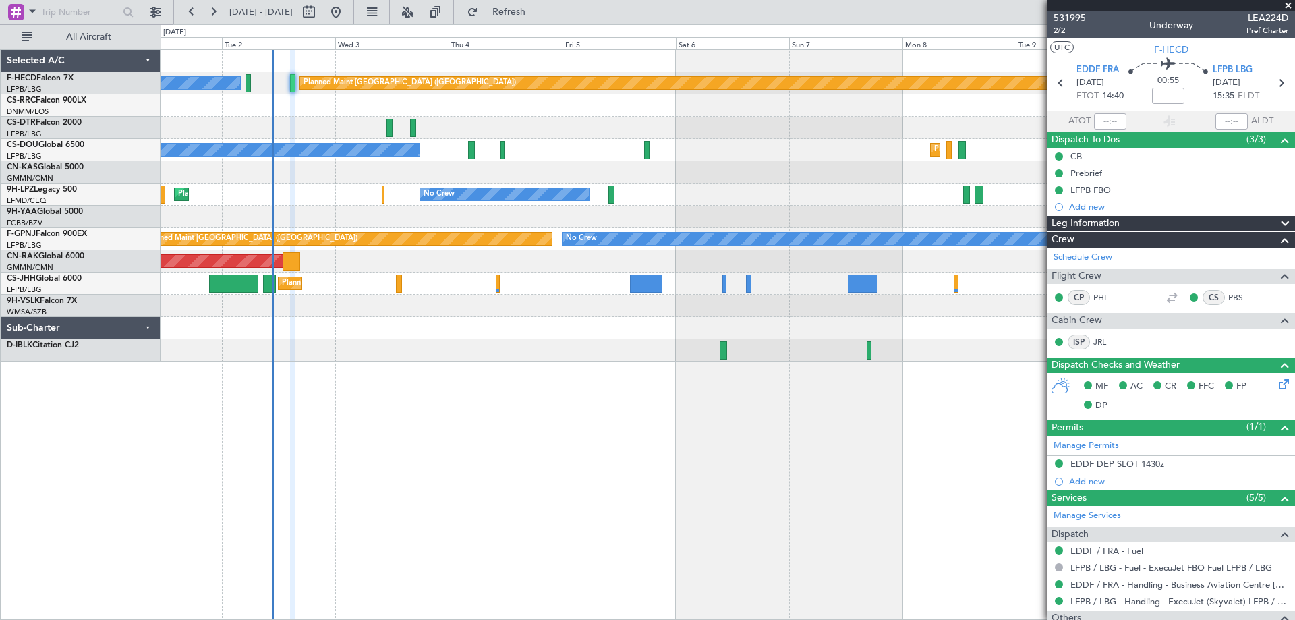
click at [1290, 6] on span at bounding box center [1287, 6] width 13 height 12
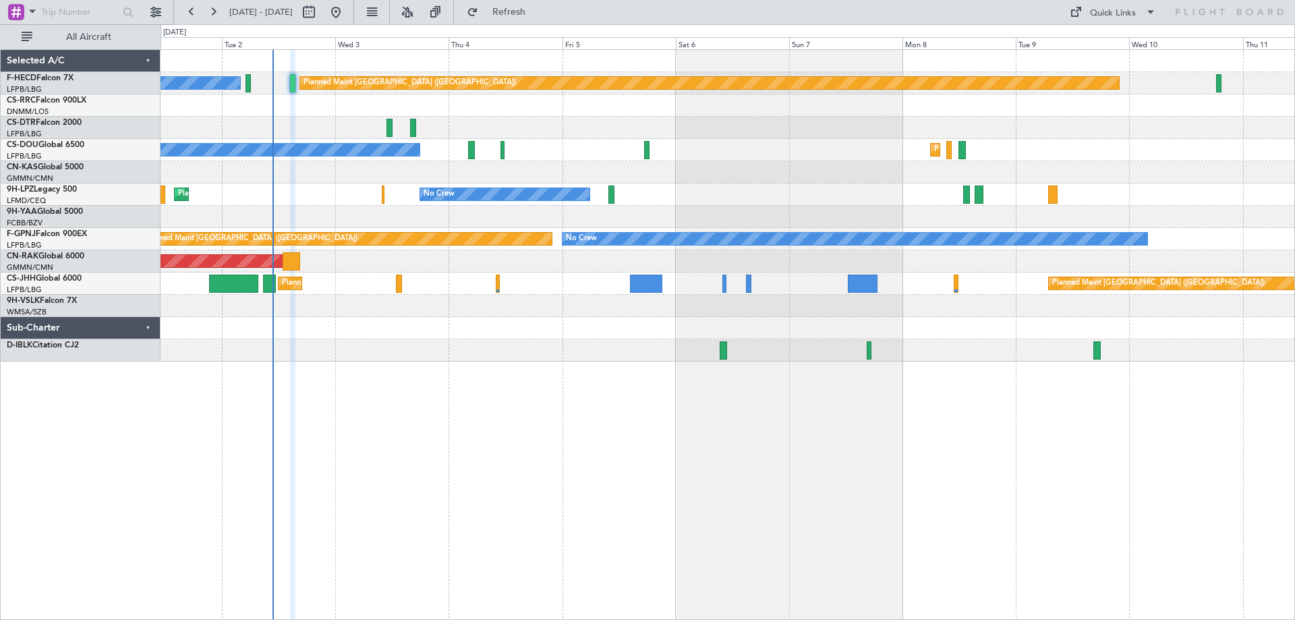
type input "0"
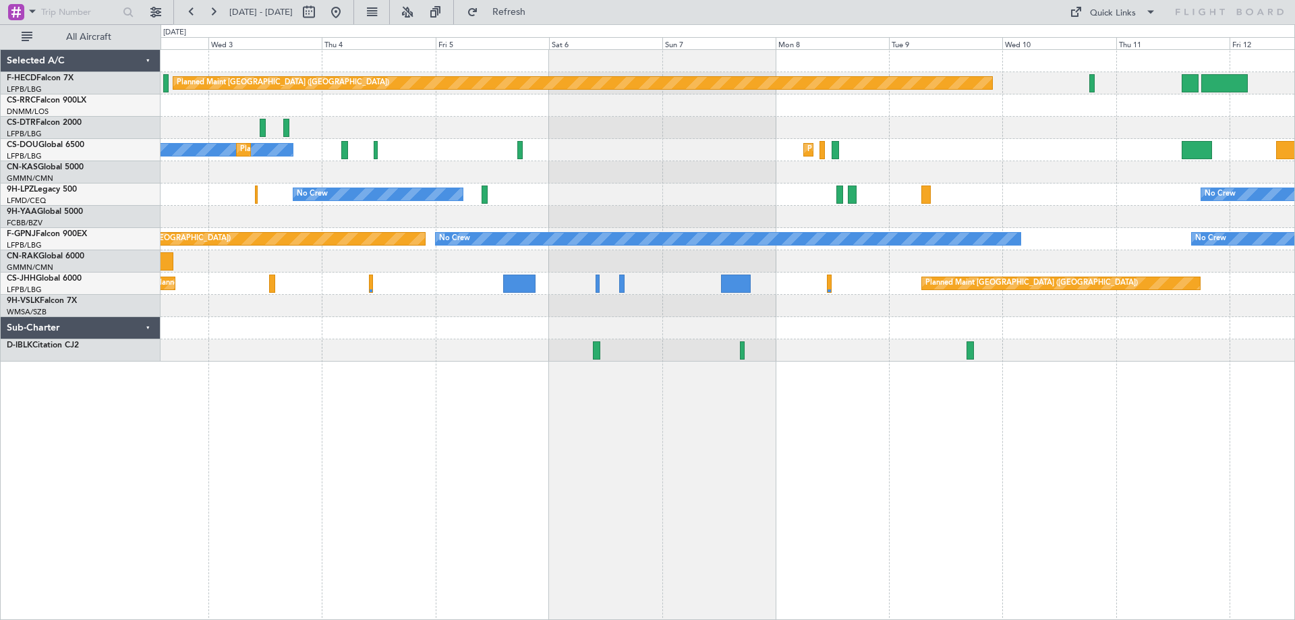
click at [625, 161] on div "Planned Maint Paris (Le Bourget) No Crew Planned Maint Paris (Le Bourget) No Cr…" at bounding box center [728, 206] width 1134 height 312
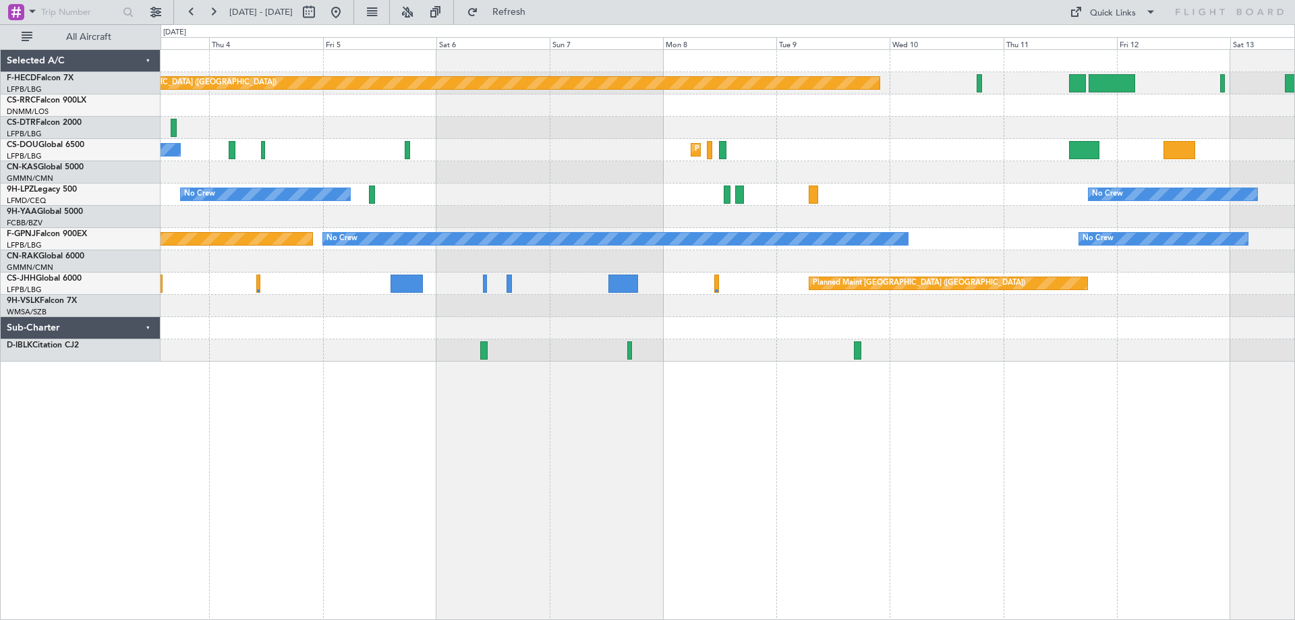
click at [565, 178] on div "Planned Maint [GEOGRAPHIC_DATA] ([GEOGRAPHIC_DATA]) No Crew Planned Maint [GEOG…" at bounding box center [728, 206] width 1134 height 312
